Goal: Task Accomplishment & Management: Complete application form

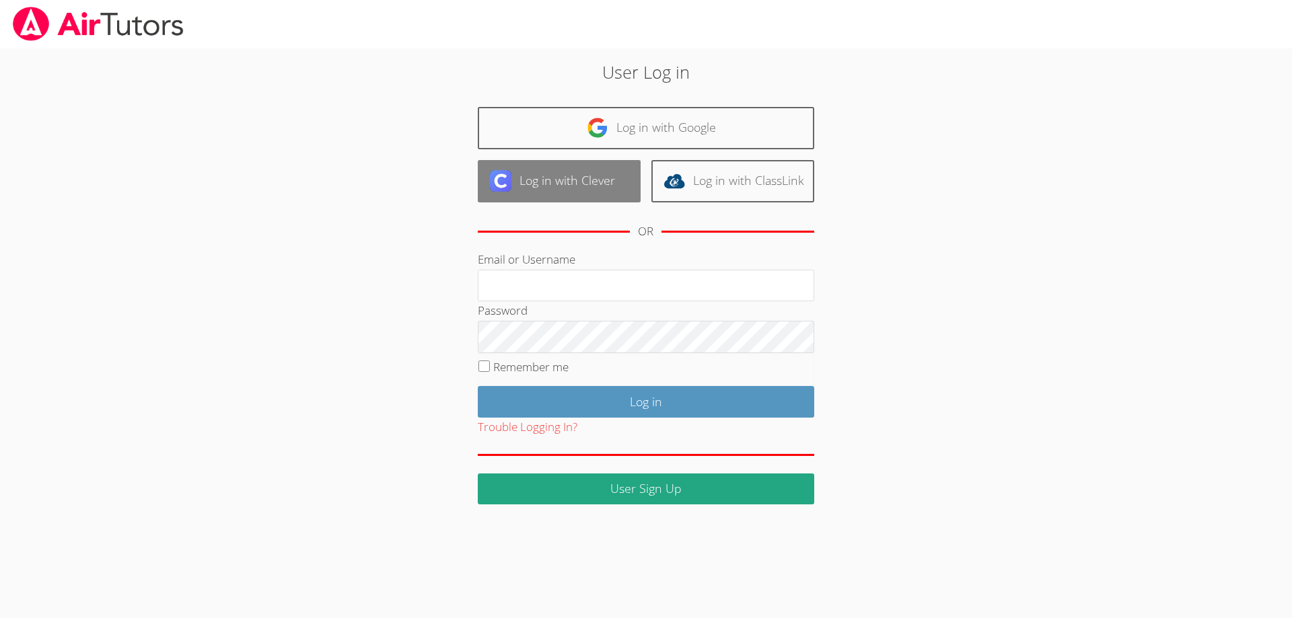
click at [602, 186] on link "Log in with Clever" at bounding box center [559, 181] width 163 height 42
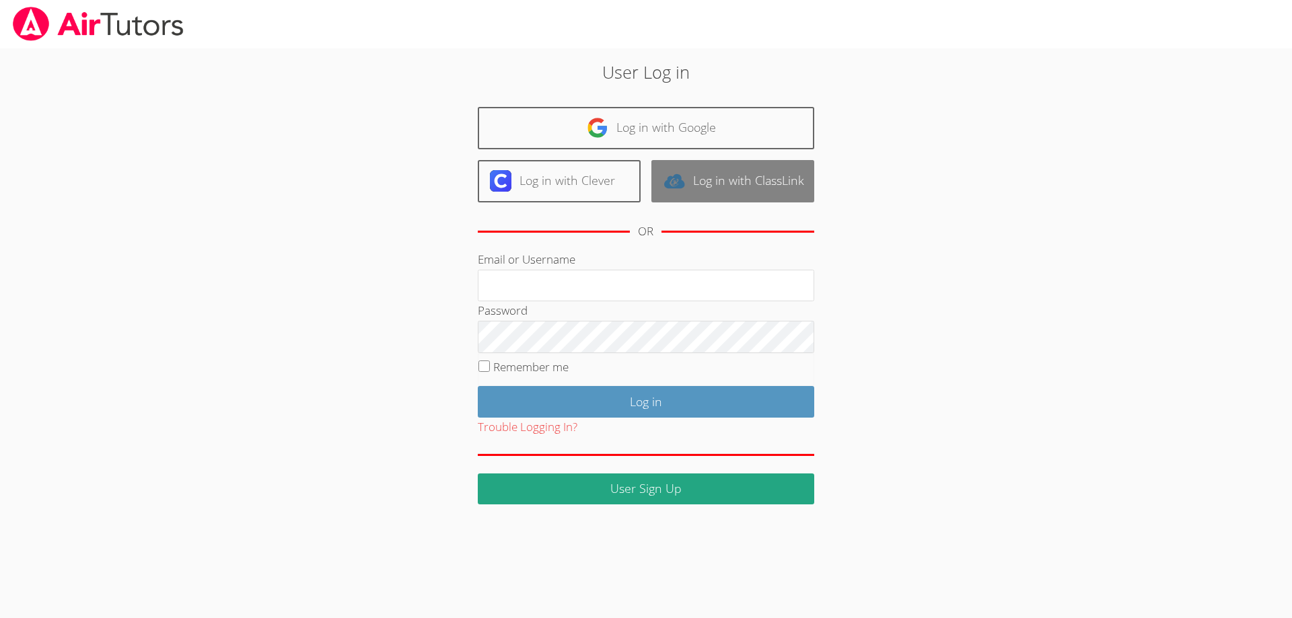
click at [705, 182] on link "Log in with ClassLink" at bounding box center [732, 181] width 163 height 42
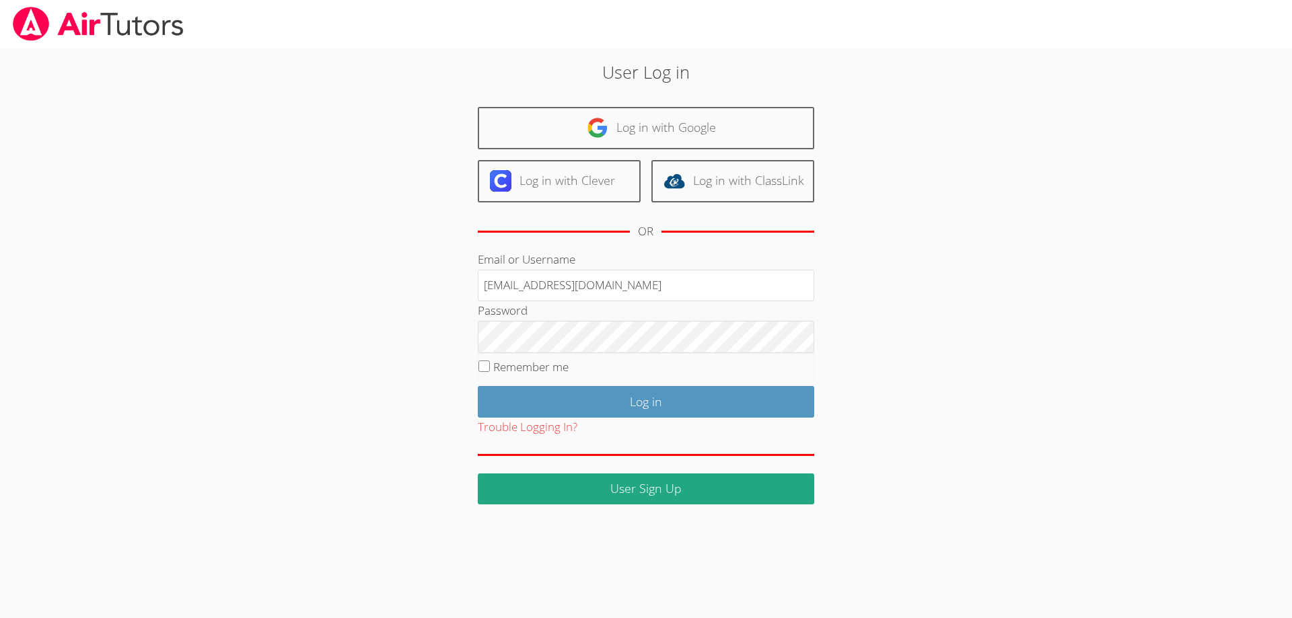
type input "[EMAIL_ADDRESS][DOMAIN_NAME]"
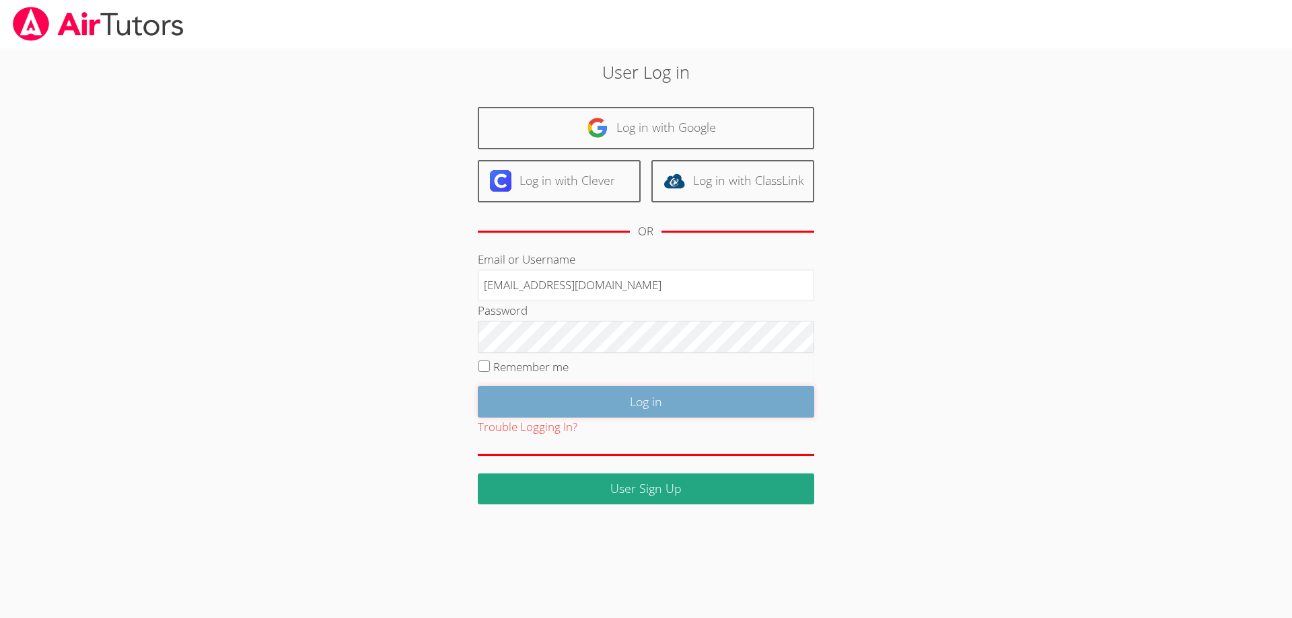
click at [557, 412] on input "Log in" at bounding box center [646, 402] width 336 height 32
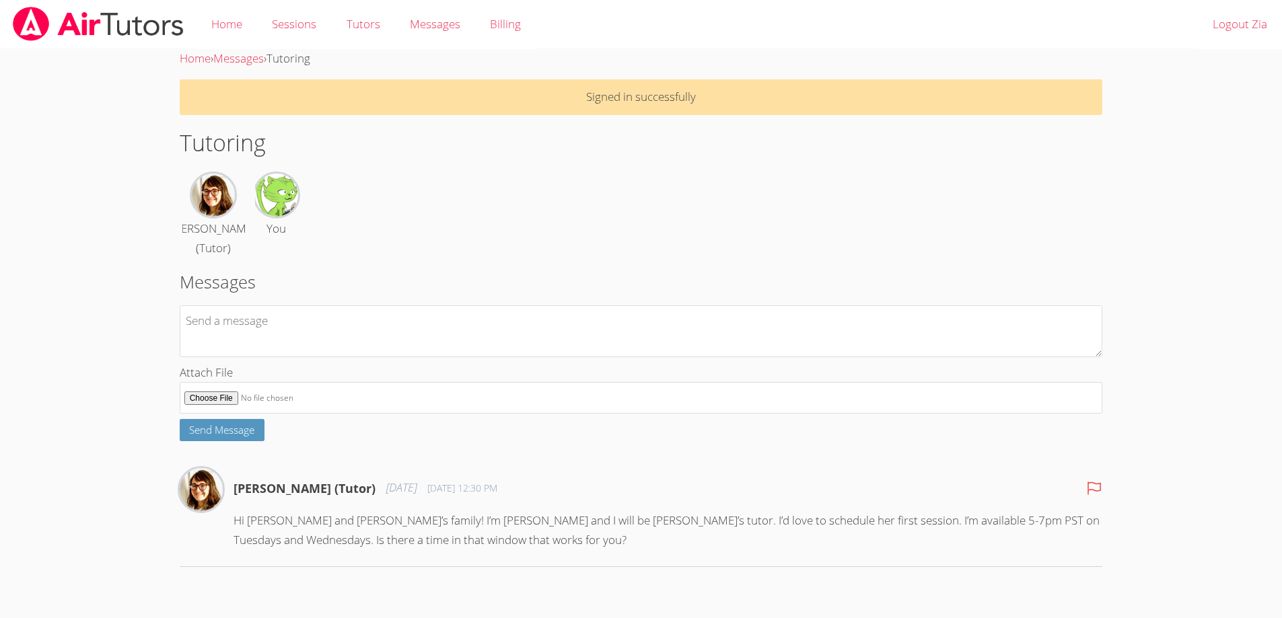
scroll to position [5, 0]
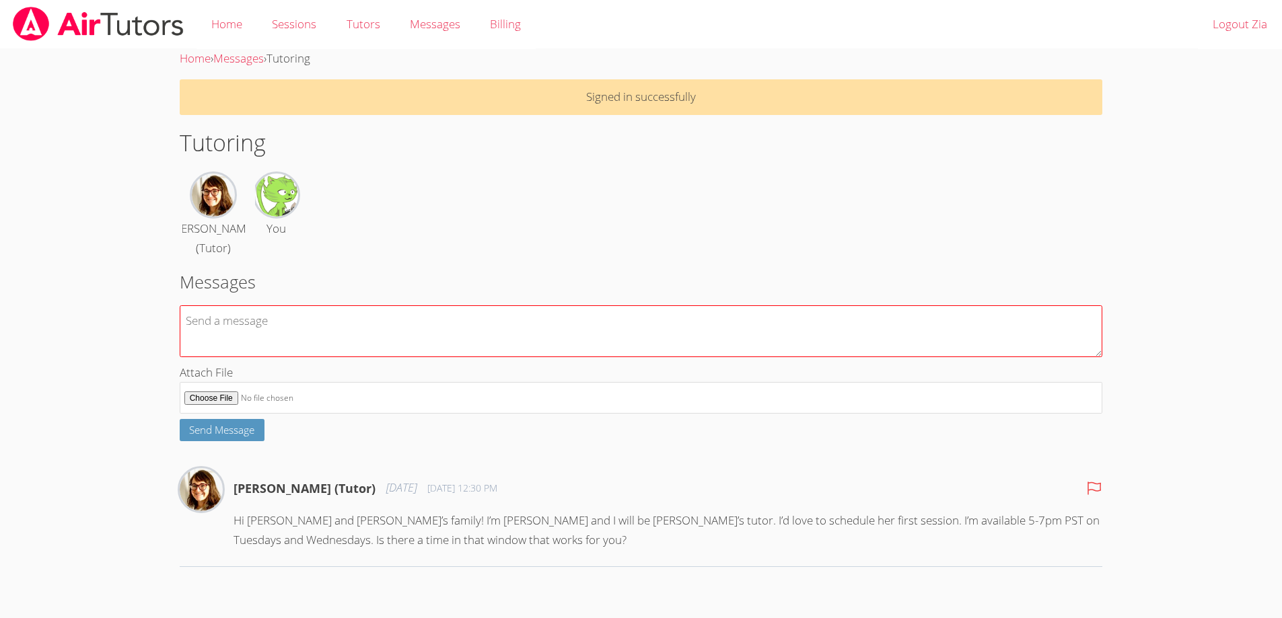
click at [250, 340] on textarea at bounding box center [641, 331] width 923 height 52
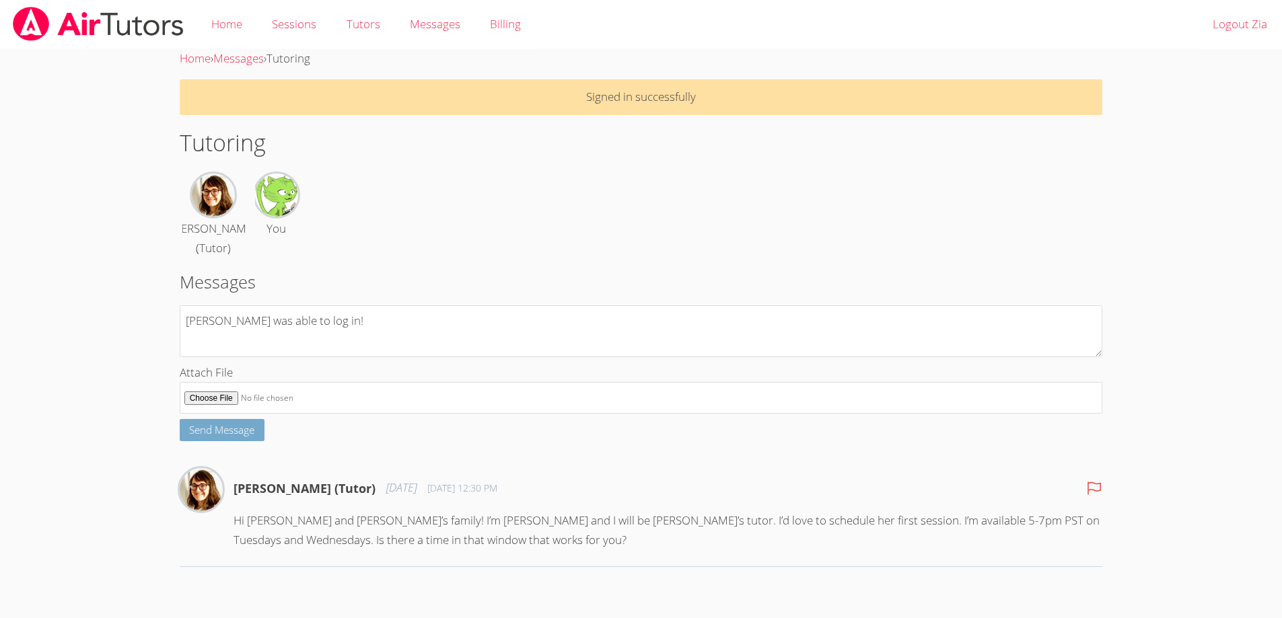
type textarea "Yay was able to log in!"
click at [211, 441] on button "Send Message" at bounding box center [222, 430] width 85 height 22
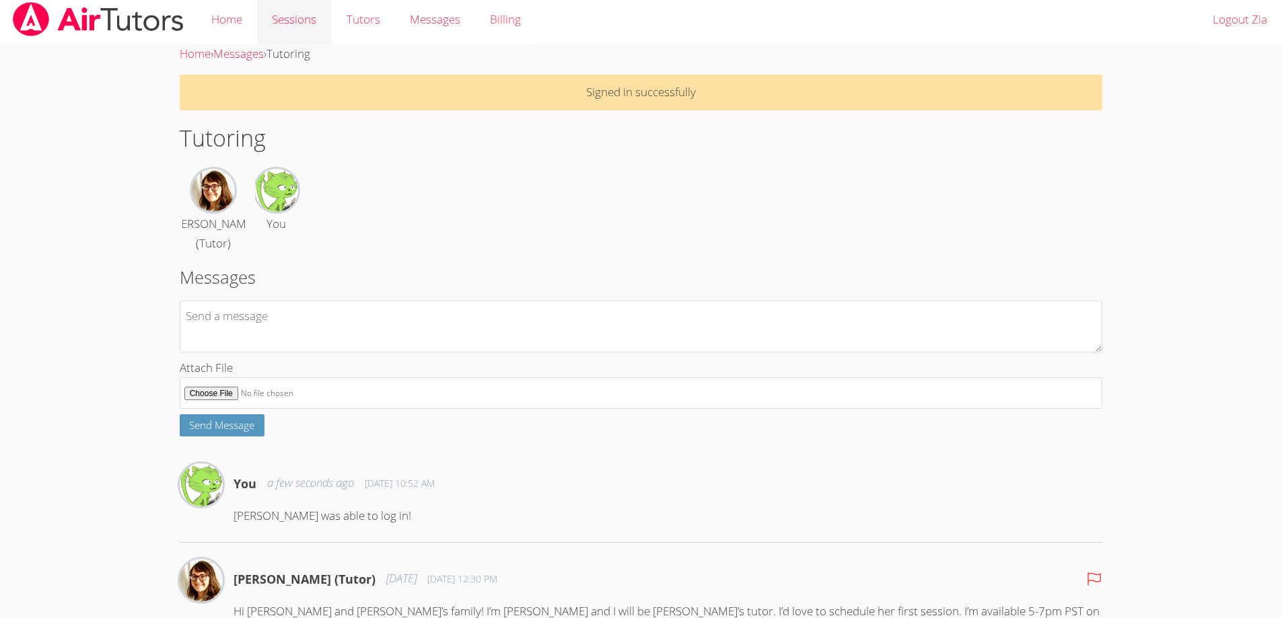
click at [318, 22] on link "Sessions" at bounding box center [294, 19] width 74 height 49
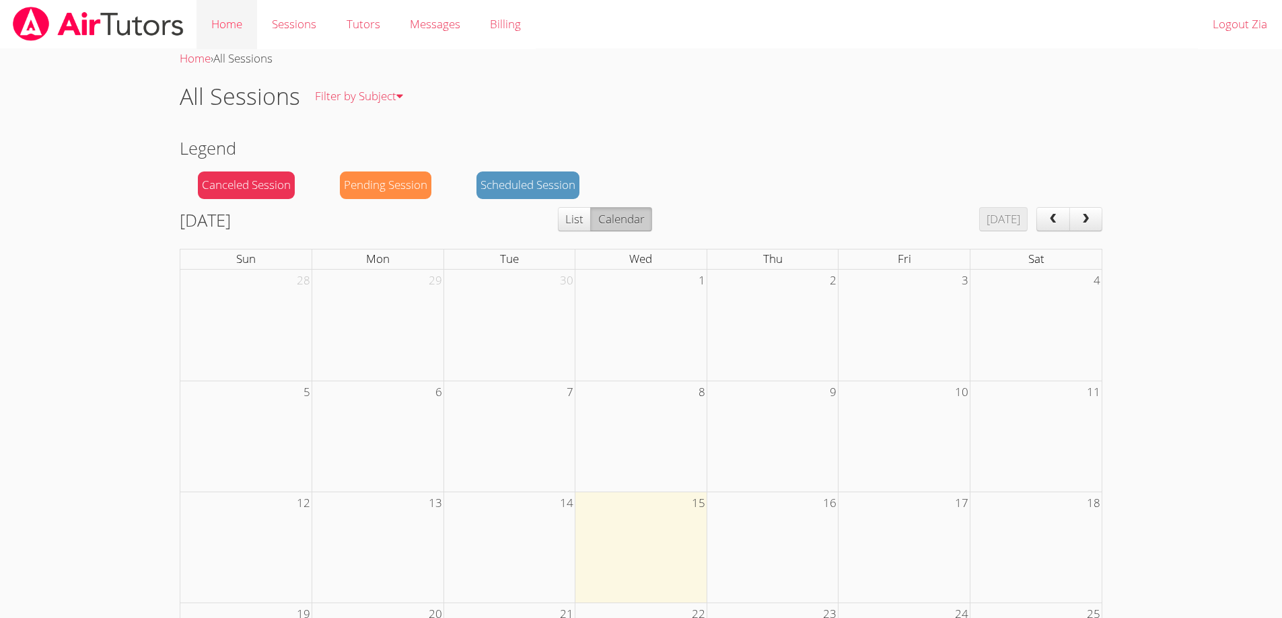
click at [248, 30] on link "Home" at bounding box center [226, 24] width 61 height 49
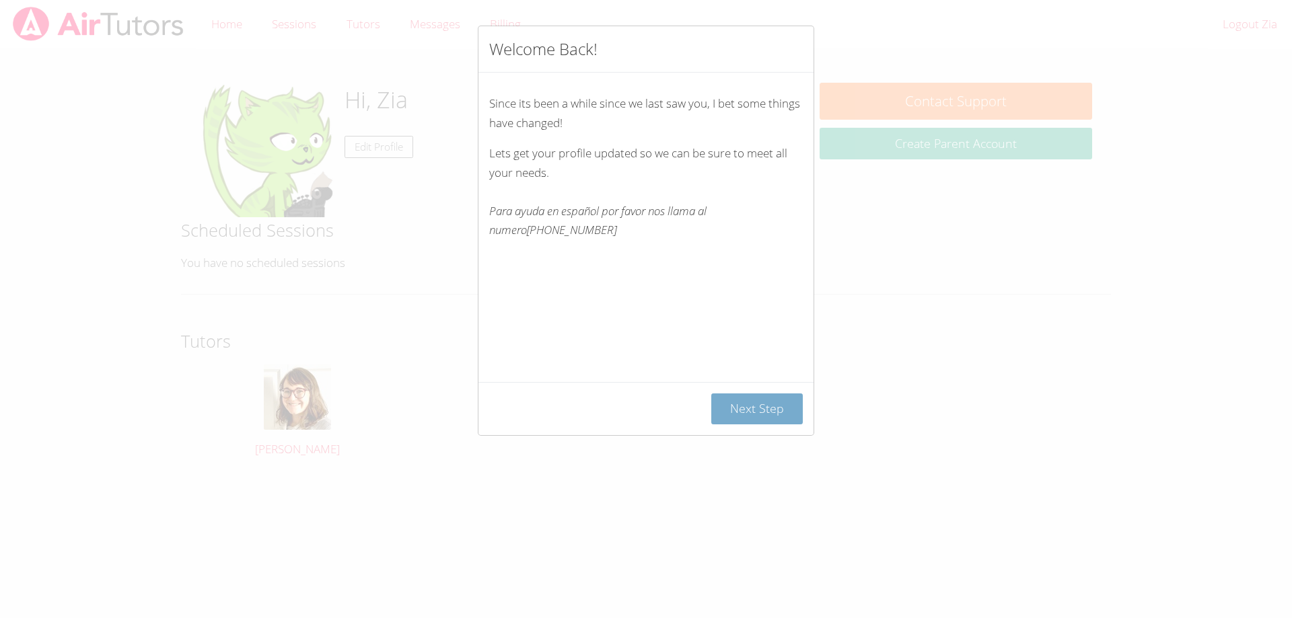
click at [733, 406] on button "Next Step" at bounding box center [757, 410] width 92 height 32
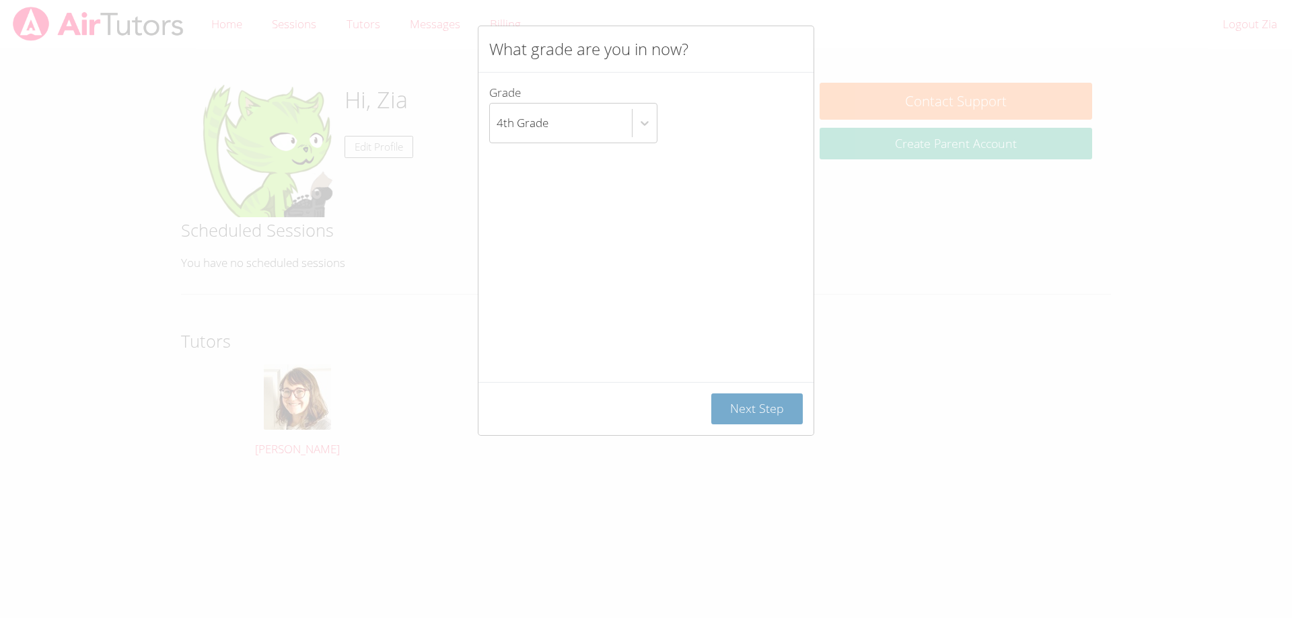
click at [746, 401] on button "Next Step" at bounding box center [757, 410] width 92 height 32
type input "4155133197"
click at [769, 411] on button "Next Step" at bounding box center [757, 410] width 92 height 32
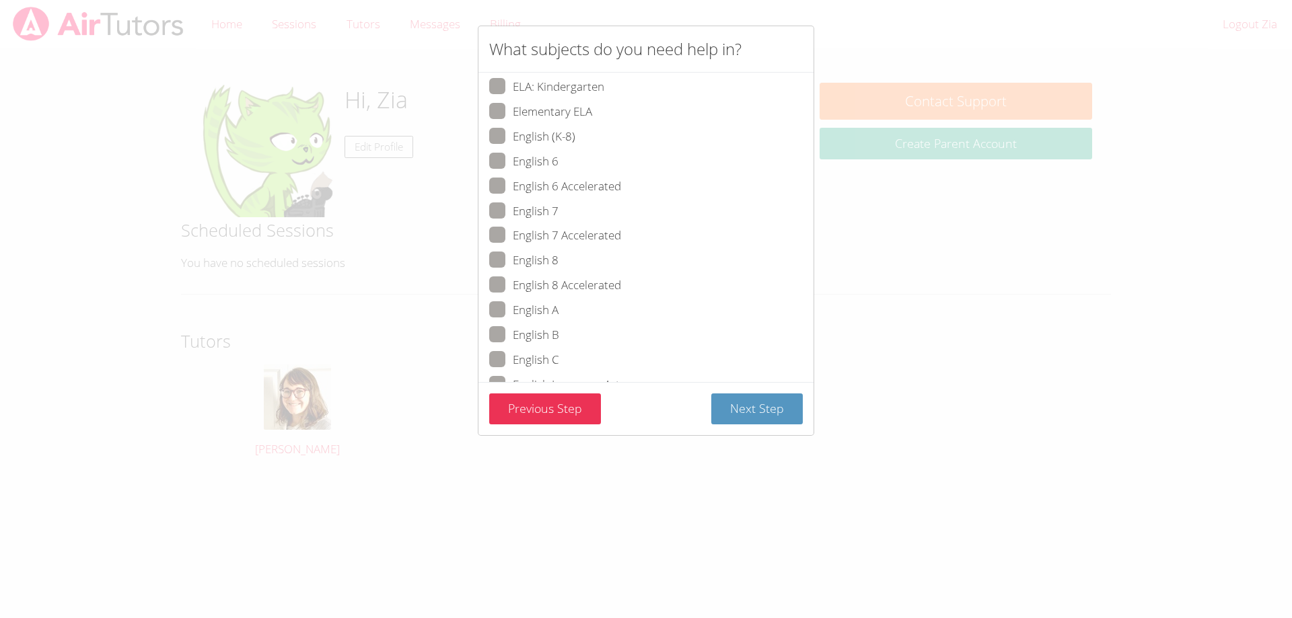
scroll to position [1077, 0]
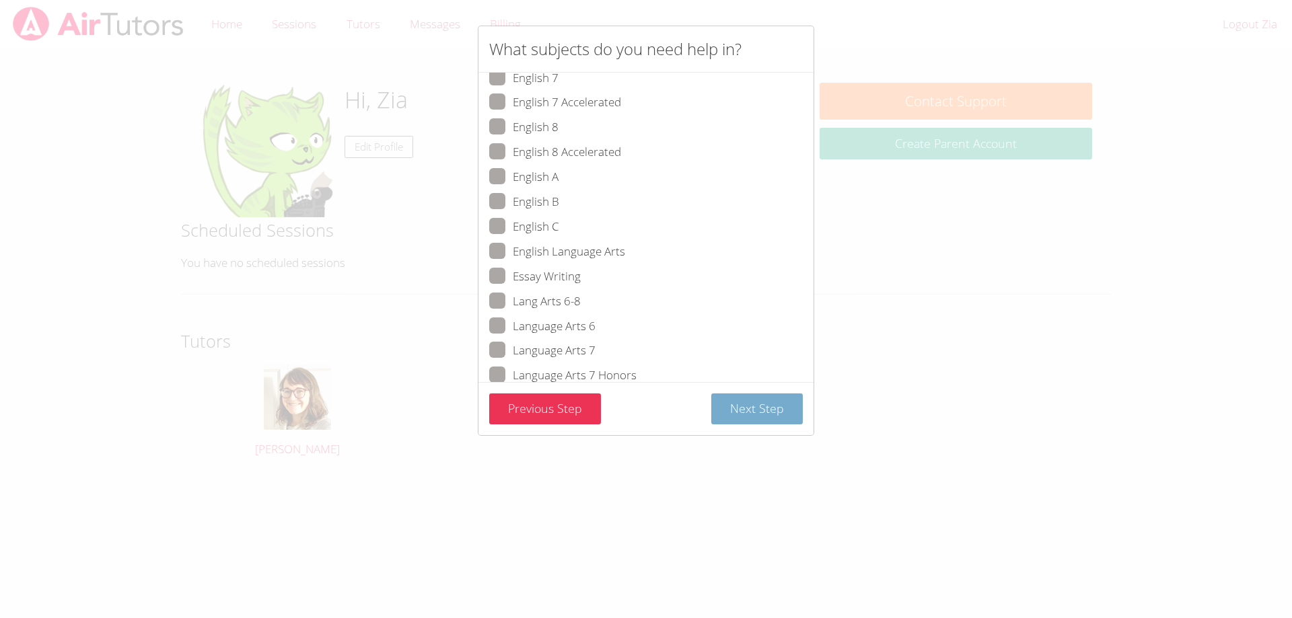
click at [744, 406] on button "Next Step" at bounding box center [757, 410] width 92 height 32
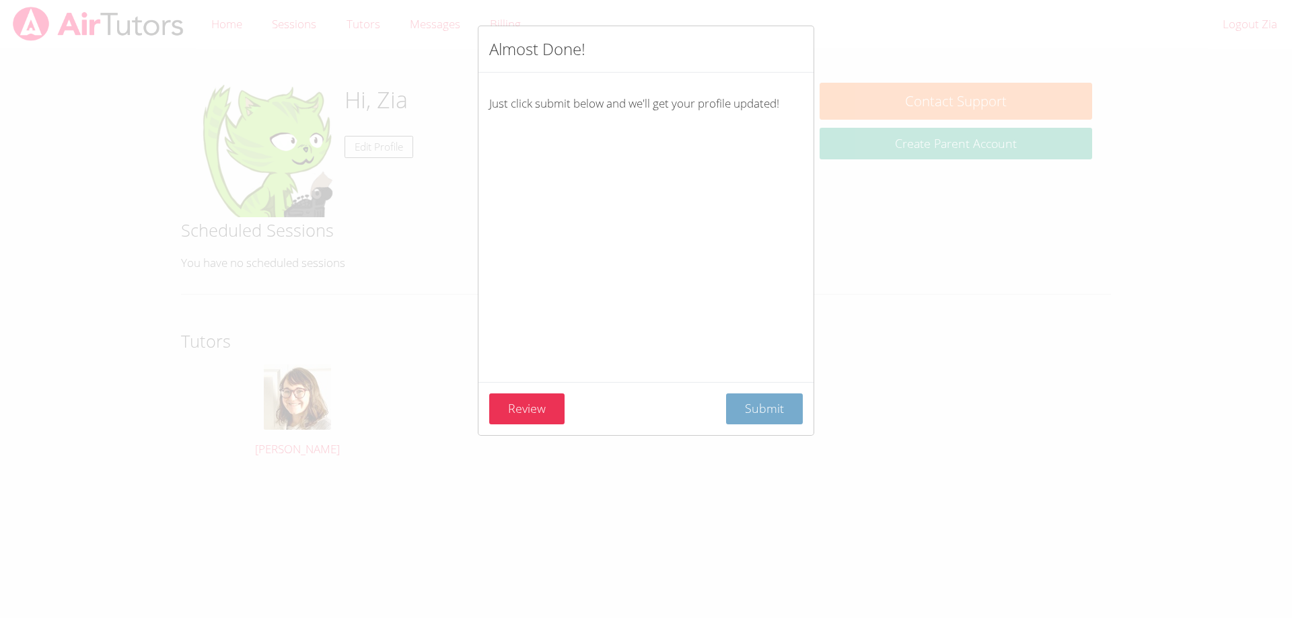
click at [748, 408] on span "Submit" at bounding box center [764, 408] width 39 height 16
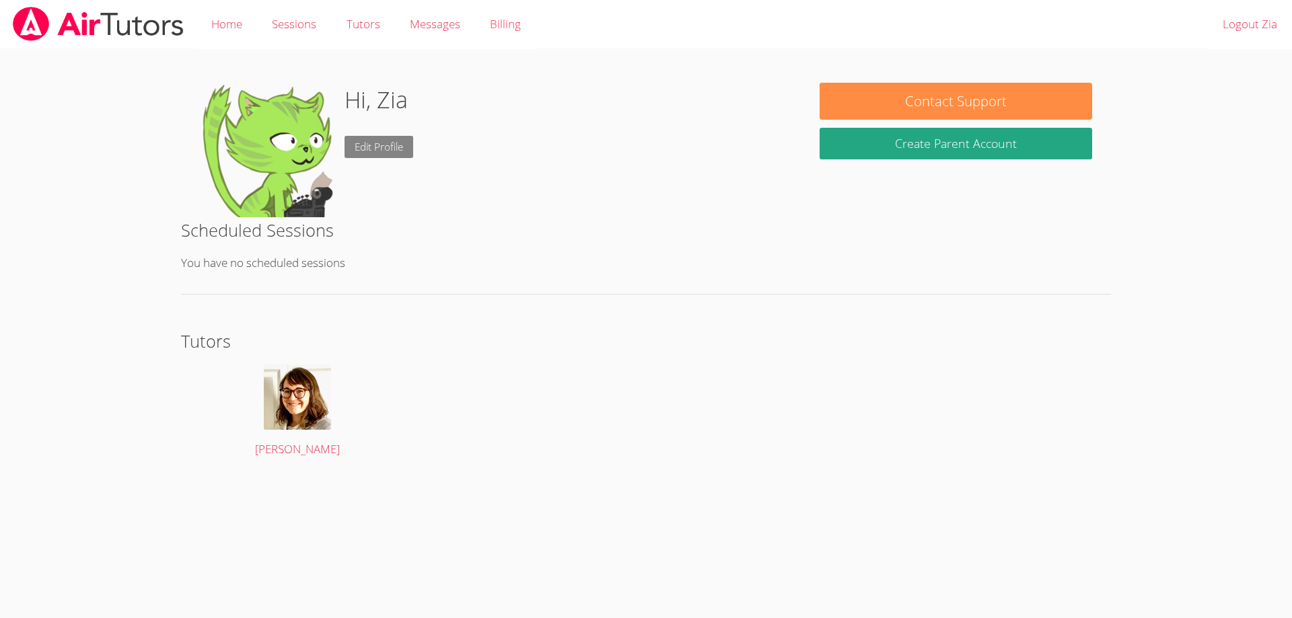
click at [376, 143] on link "Edit Profile" at bounding box center [379, 147] width 69 height 22
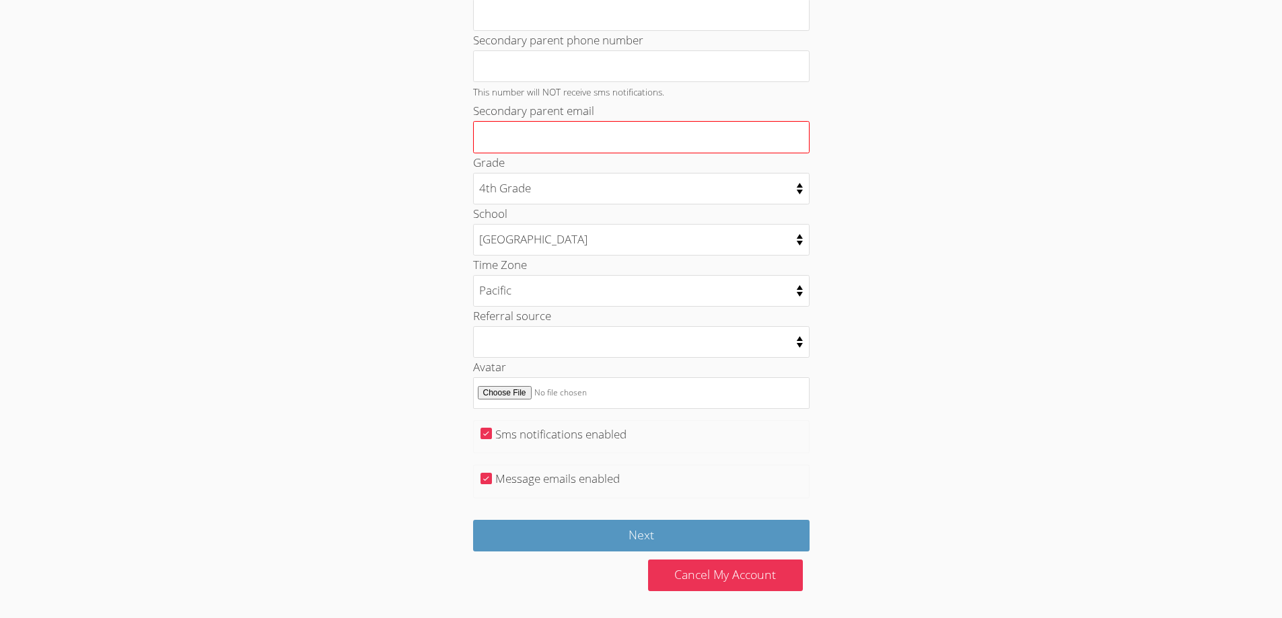
scroll to position [517, 0]
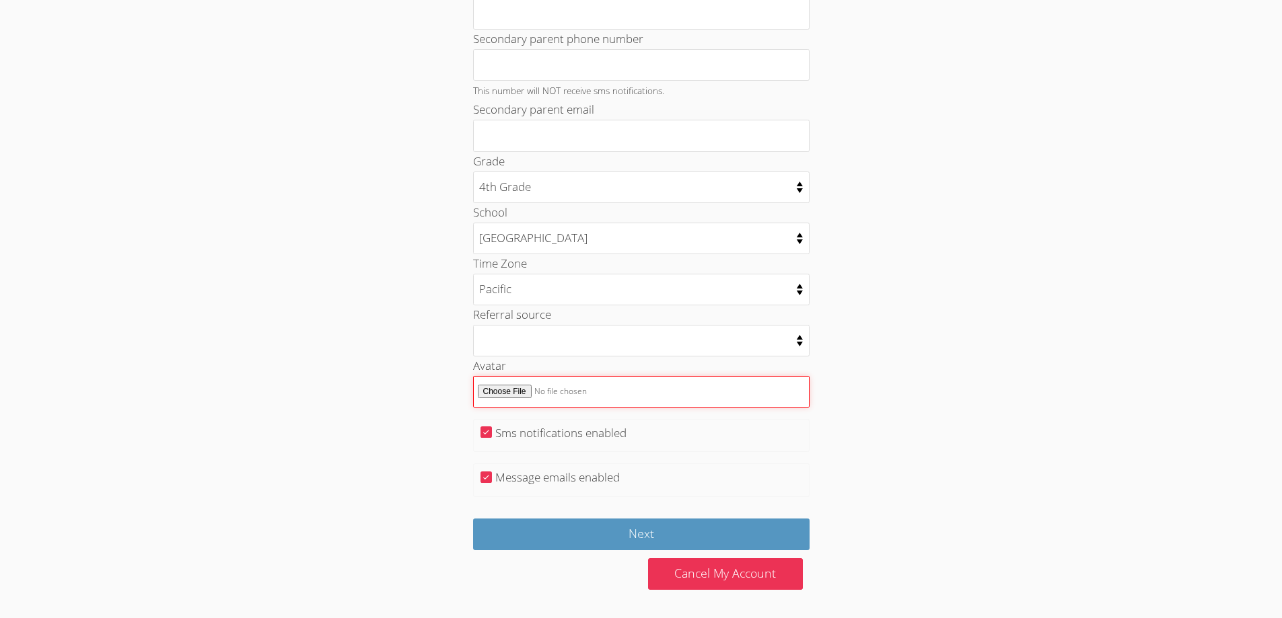
click at [515, 390] on input "Avatar" at bounding box center [641, 392] width 336 height 32
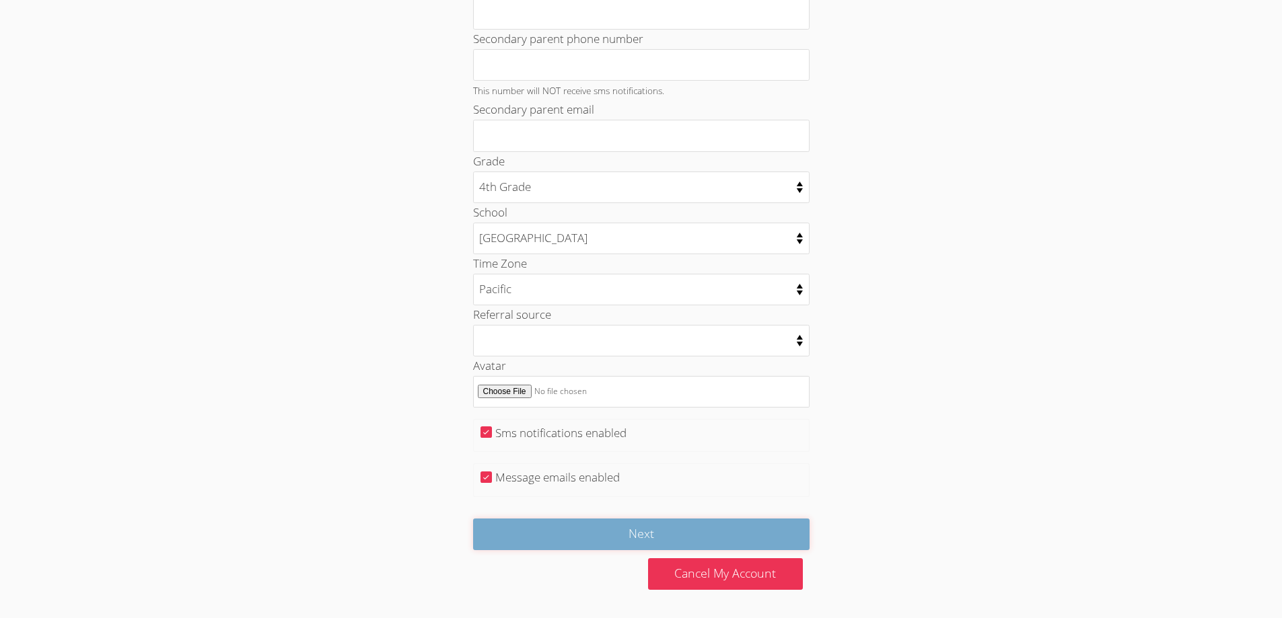
click at [581, 525] on input "Next" at bounding box center [641, 535] width 336 height 32
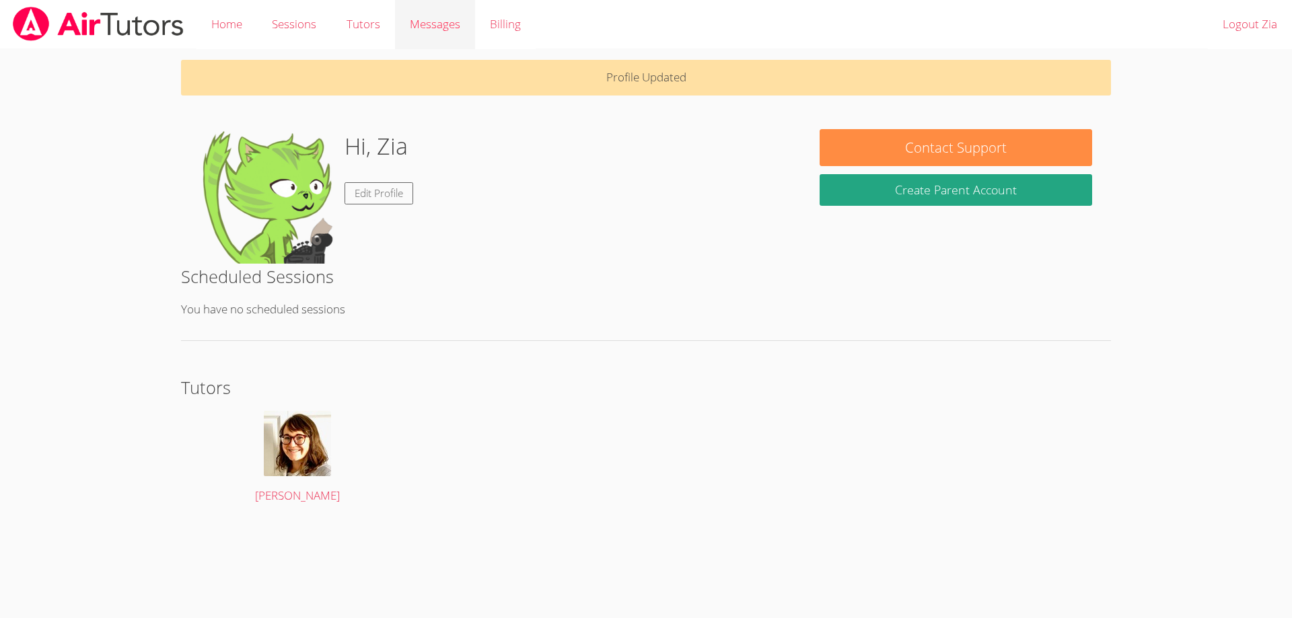
click at [422, 23] on span "Messages" at bounding box center [435, 23] width 50 height 15
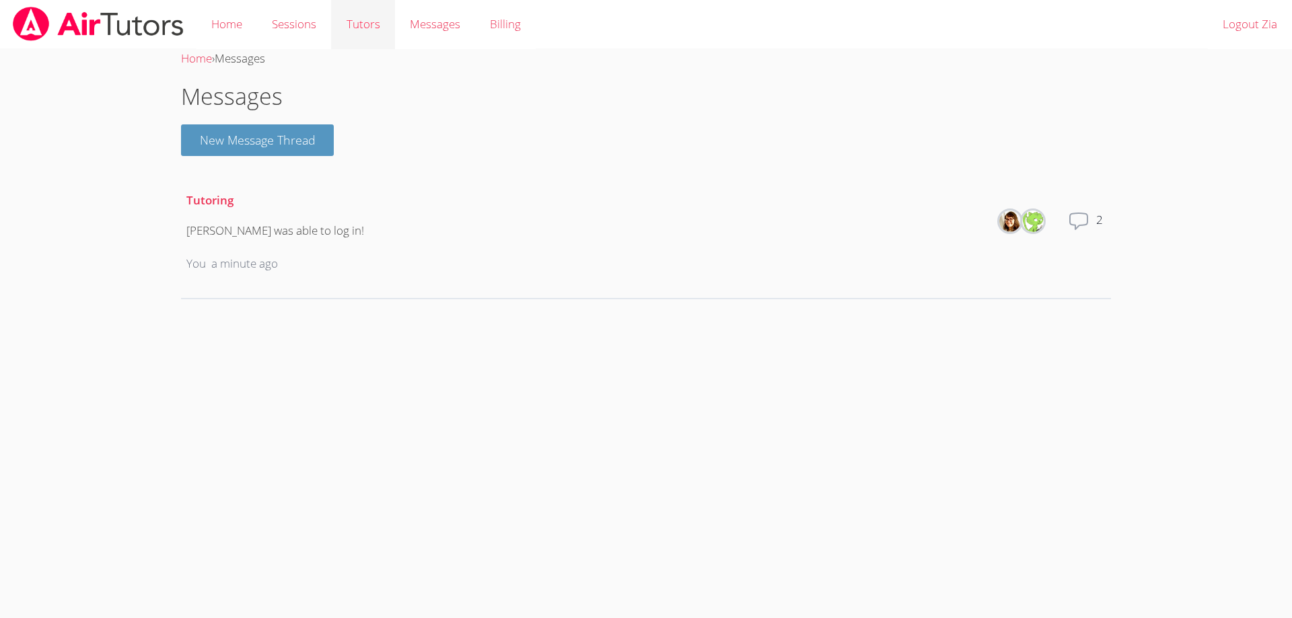
click at [386, 22] on link "Tutors" at bounding box center [362, 24] width 63 height 49
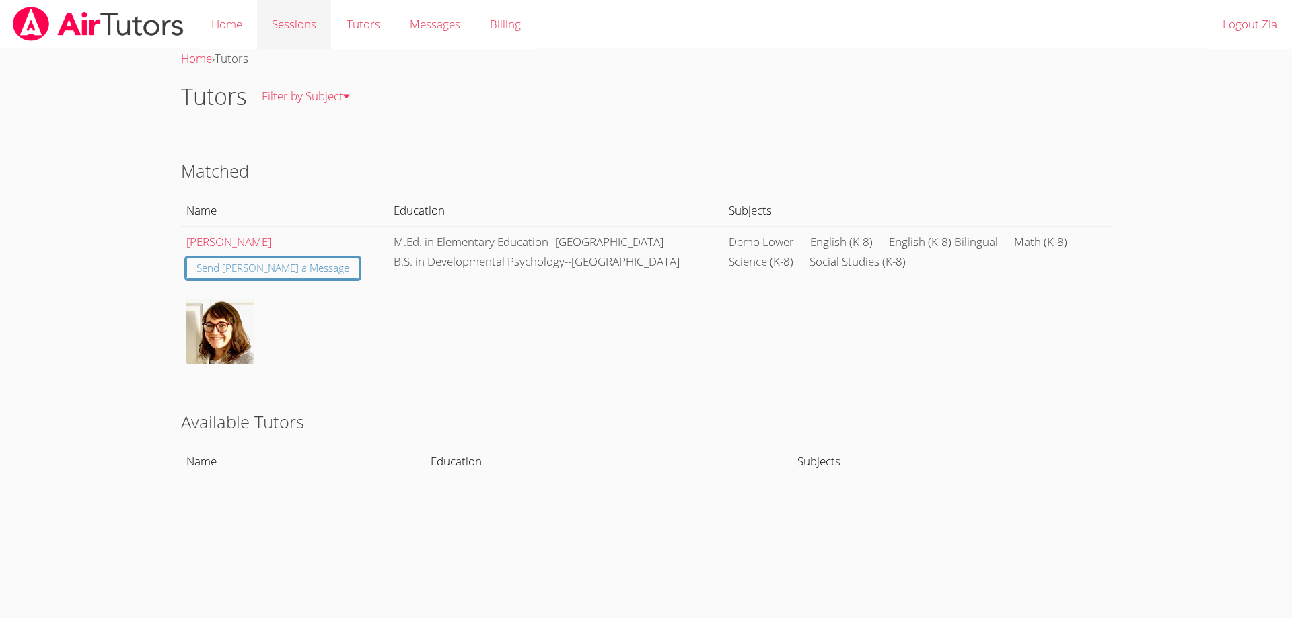
click at [285, 30] on link "Sessions" at bounding box center [294, 24] width 74 height 49
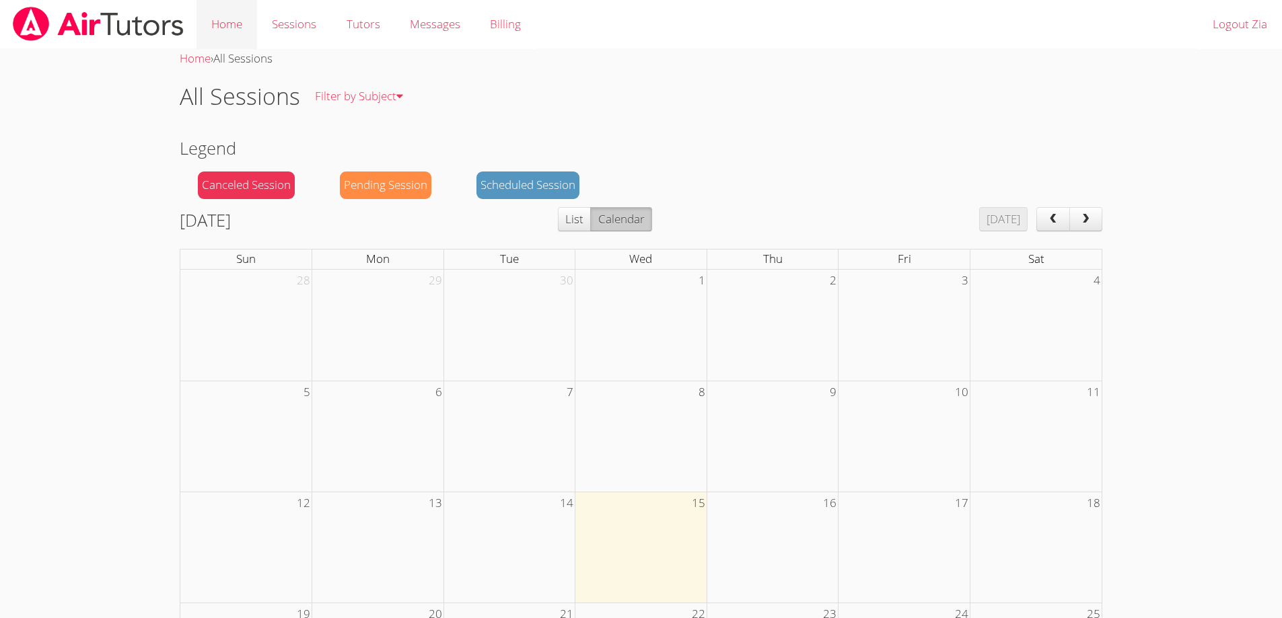
click at [231, 31] on link "Home" at bounding box center [226, 24] width 61 height 49
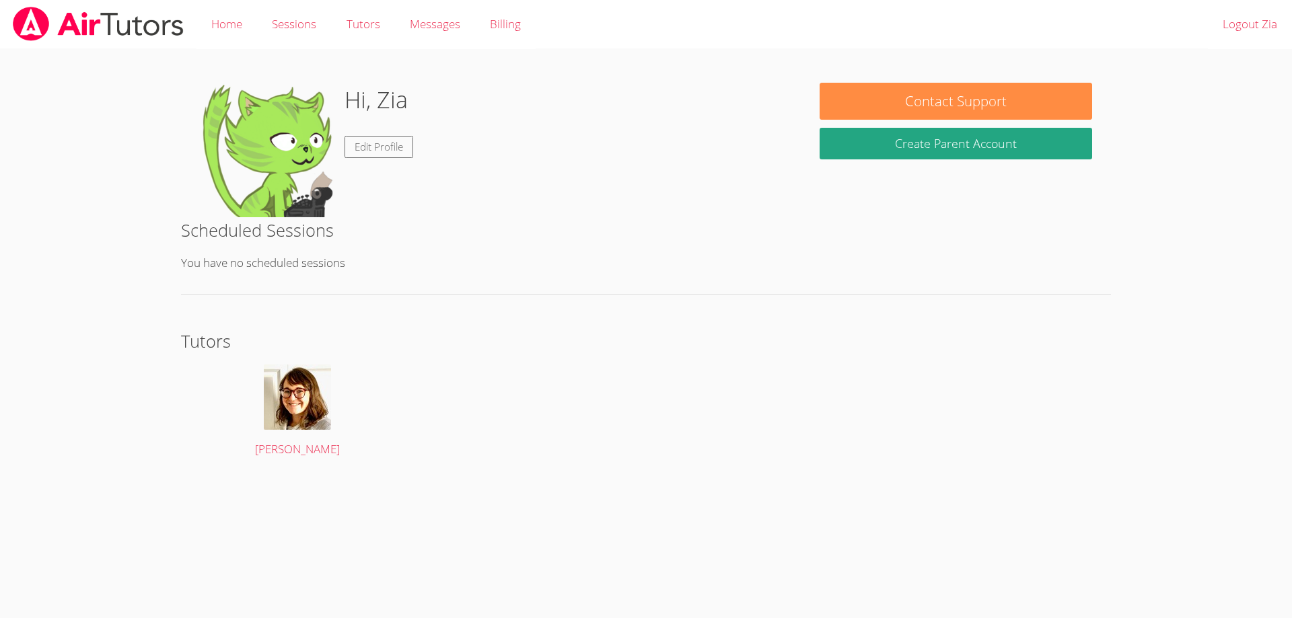
click at [40, 20] on img at bounding box center [98, 24] width 174 height 34
